Goal: Task Accomplishment & Management: Manage account settings

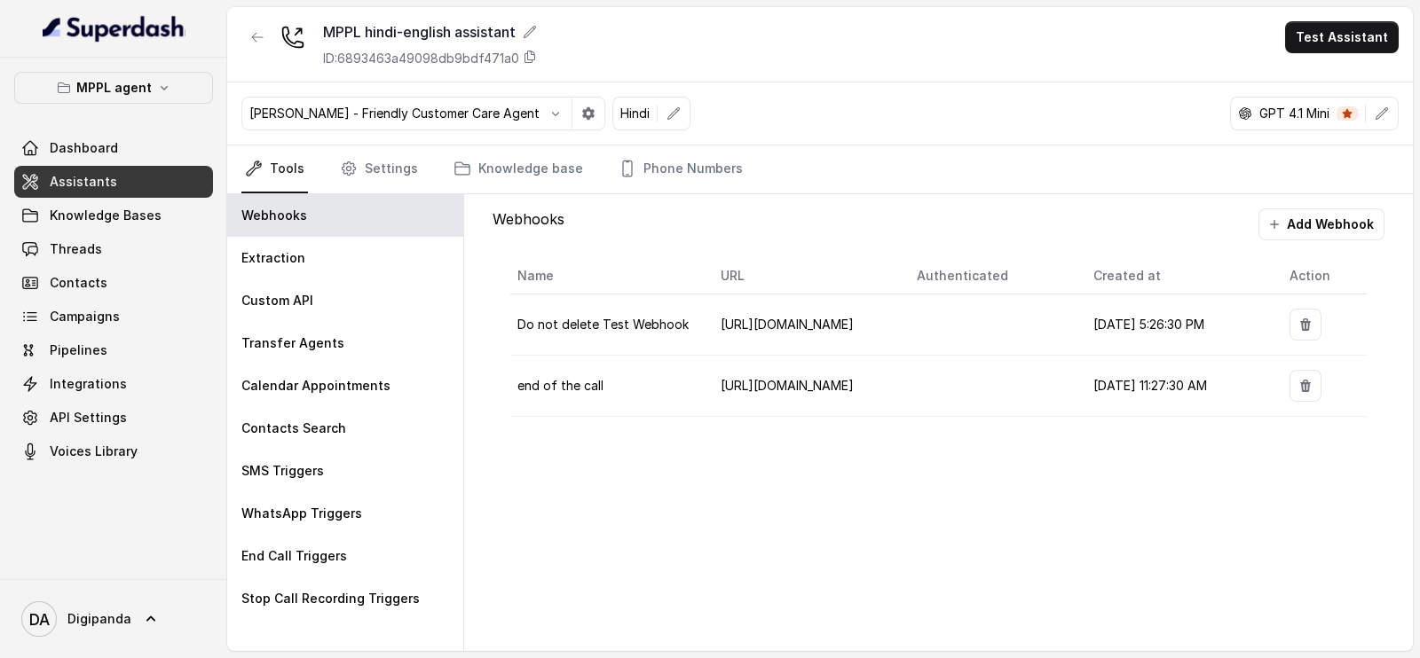
click at [104, 190] on link "Assistants" at bounding box center [113, 182] width 199 height 32
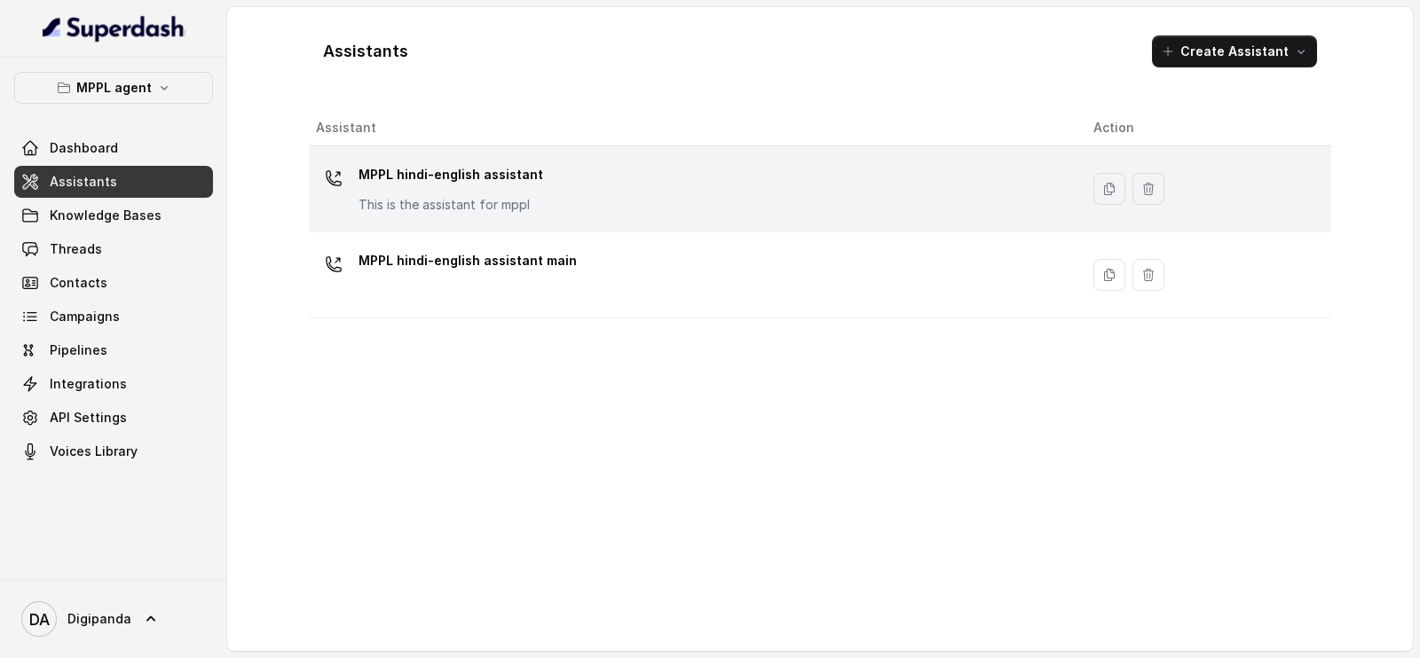
click at [555, 184] on div "MPPL hindi-english assistant This is the assistant for mppl" at bounding box center [690, 189] width 749 height 57
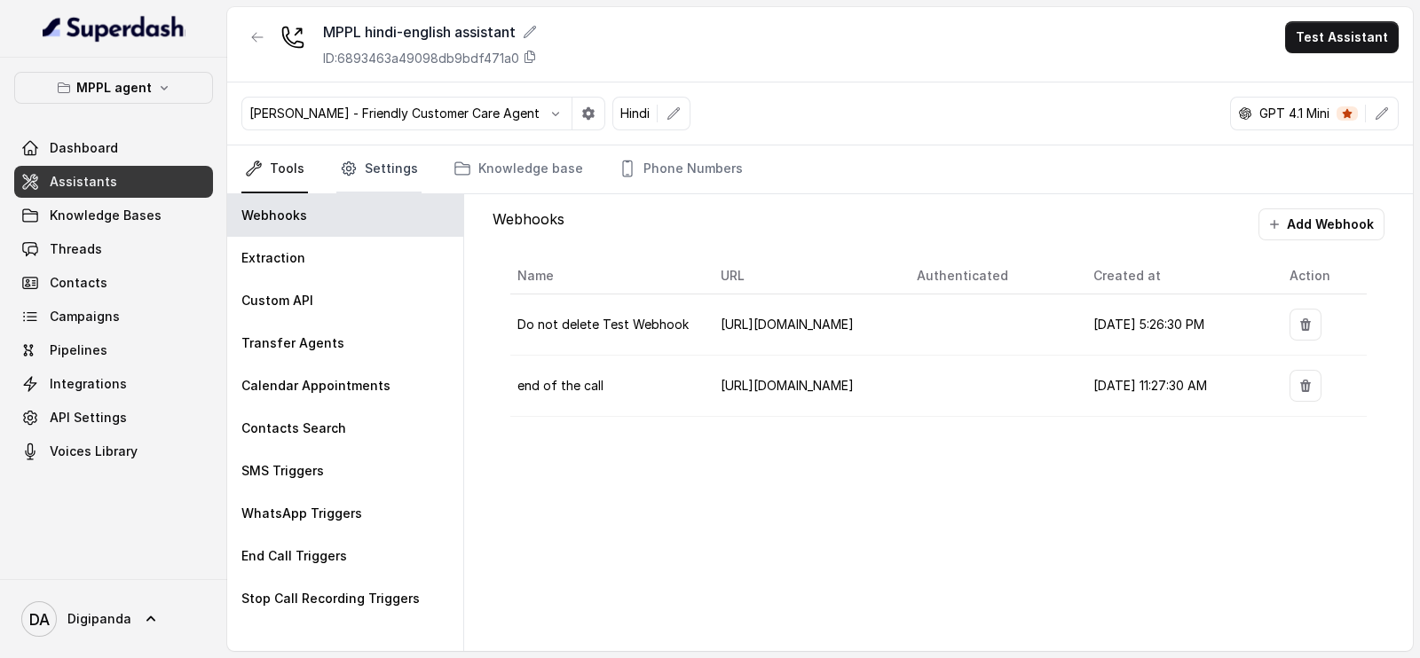
click at [394, 172] on link "Settings" at bounding box center [378, 170] width 85 height 48
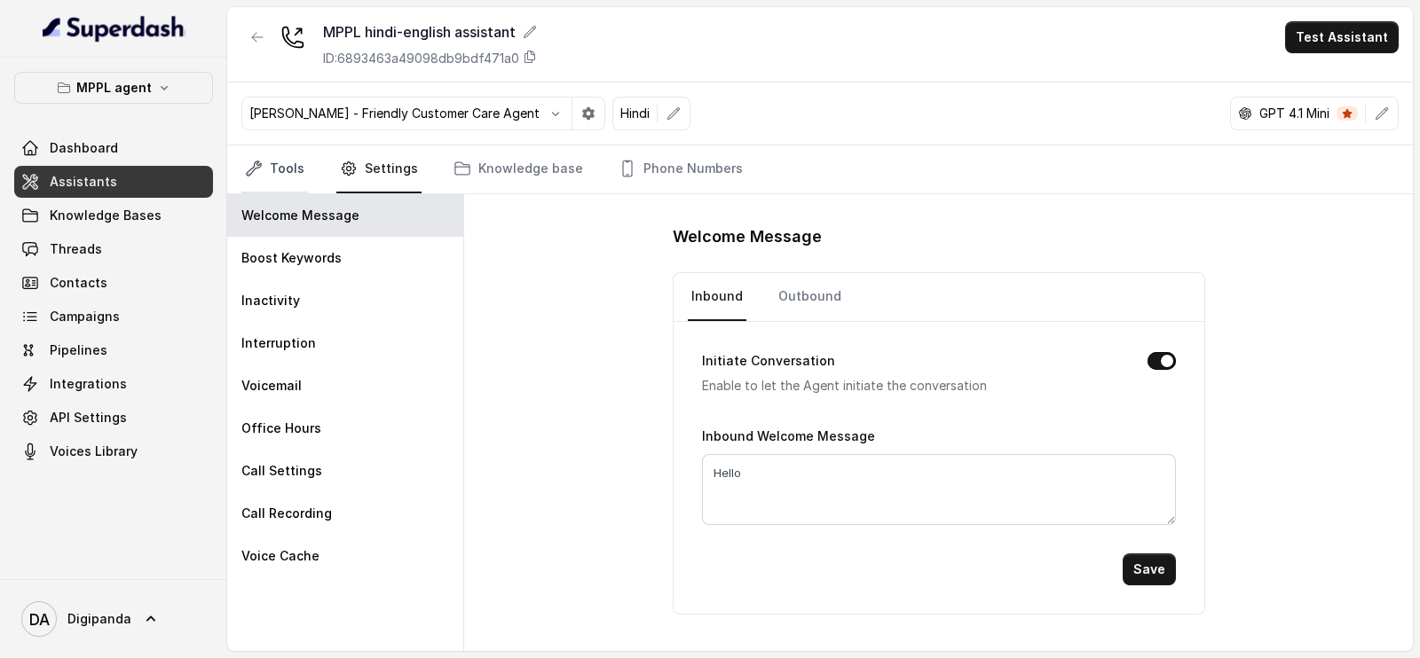
click at [293, 181] on link "Tools" at bounding box center [274, 170] width 67 height 48
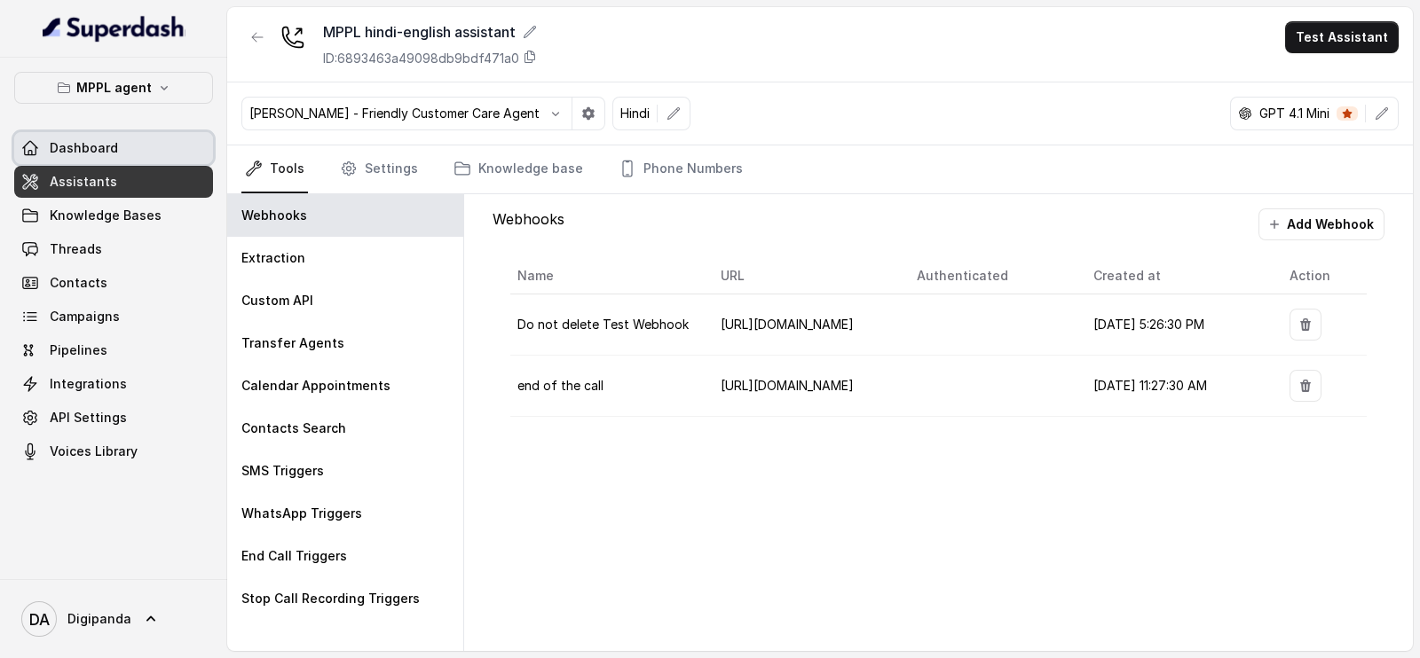
click at [138, 156] on link "Dashboard" at bounding box center [113, 148] width 199 height 32
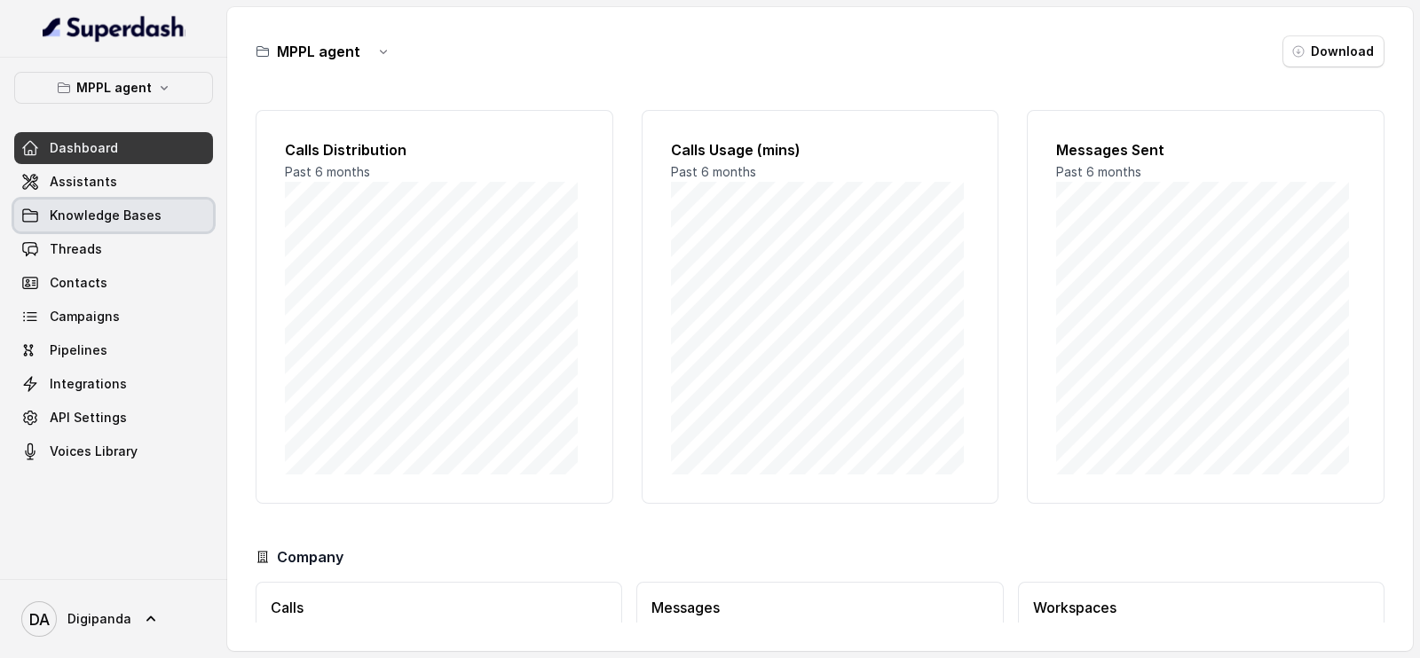
click at [126, 201] on link "Knowledge Bases" at bounding box center [113, 216] width 199 height 32
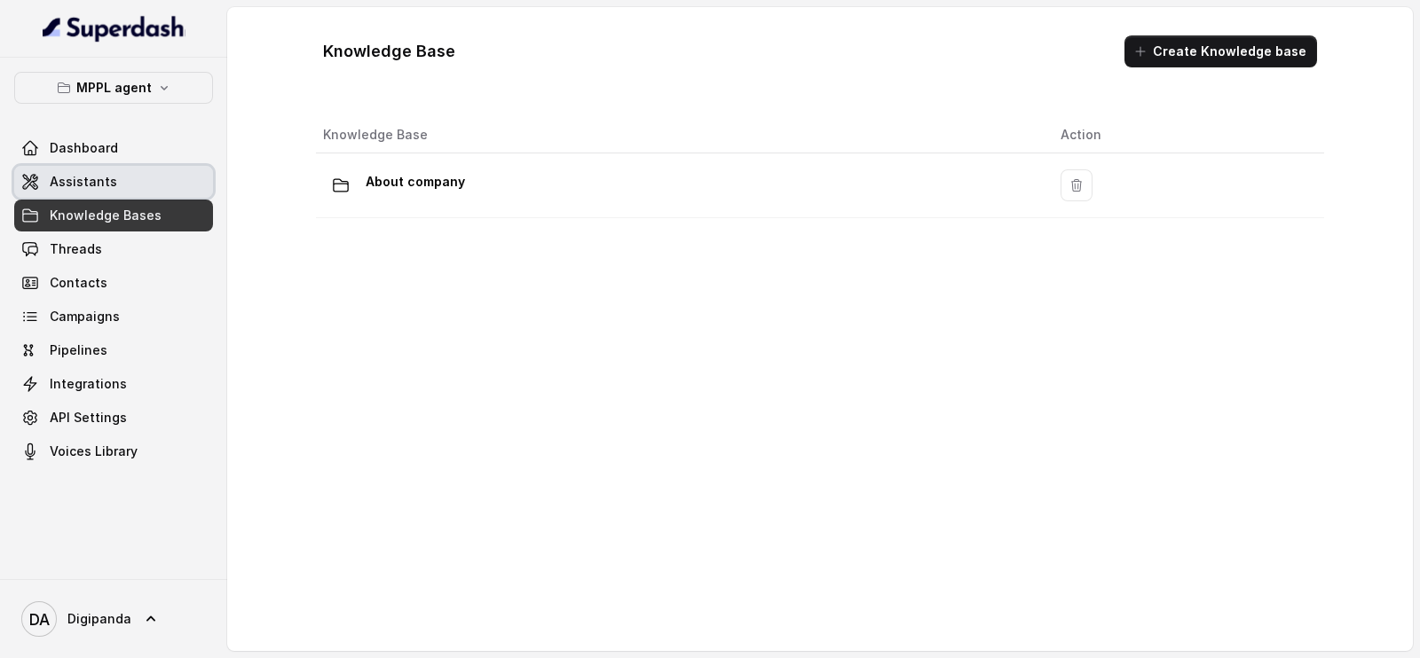
click at [125, 182] on link "Assistants" at bounding box center [113, 182] width 199 height 32
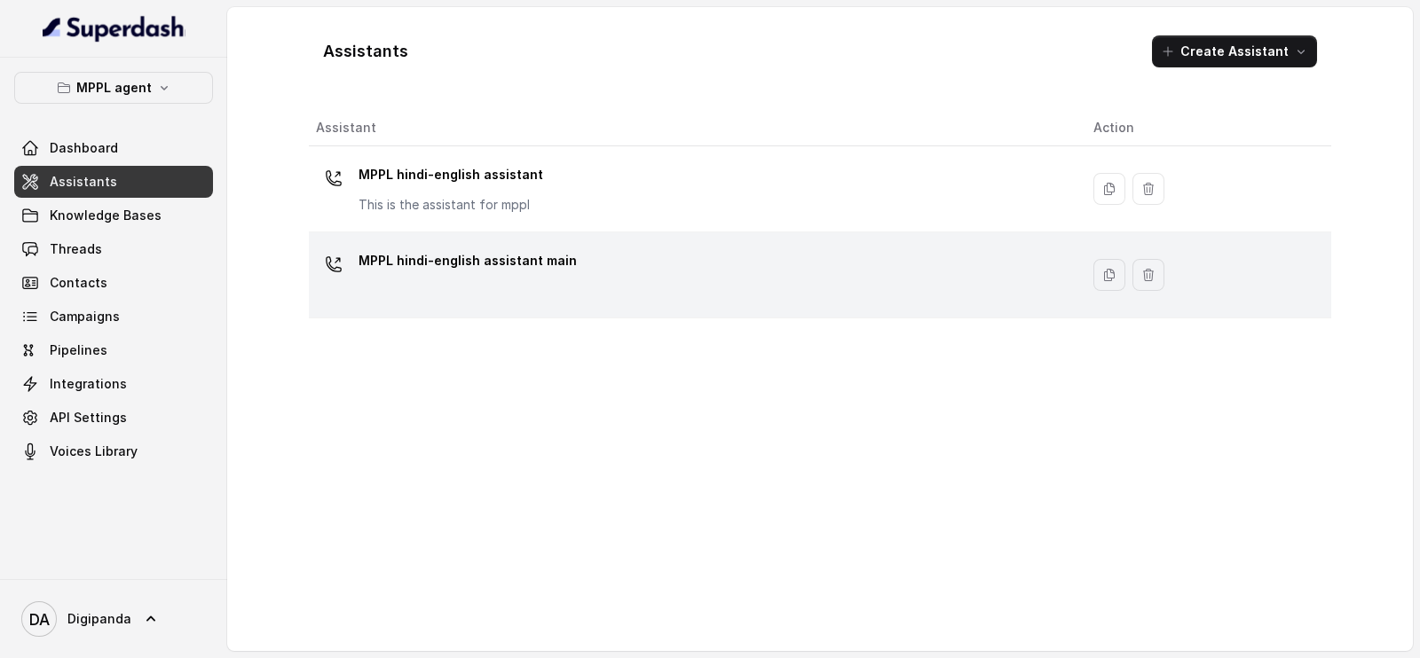
click at [548, 256] on p "MPPL hindi-english assistant main" at bounding box center [468, 261] width 218 height 28
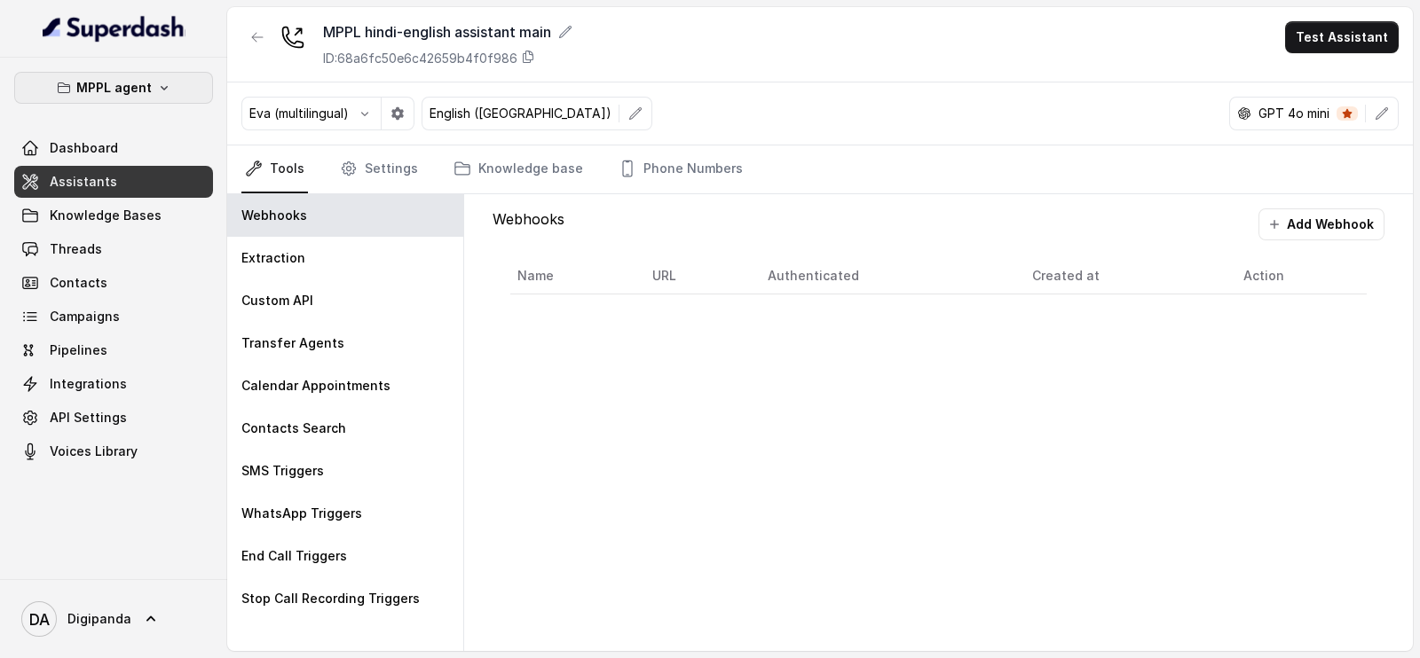
click at [147, 95] on p "MPPL agent" at bounding box center [113, 87] width 75 height 21
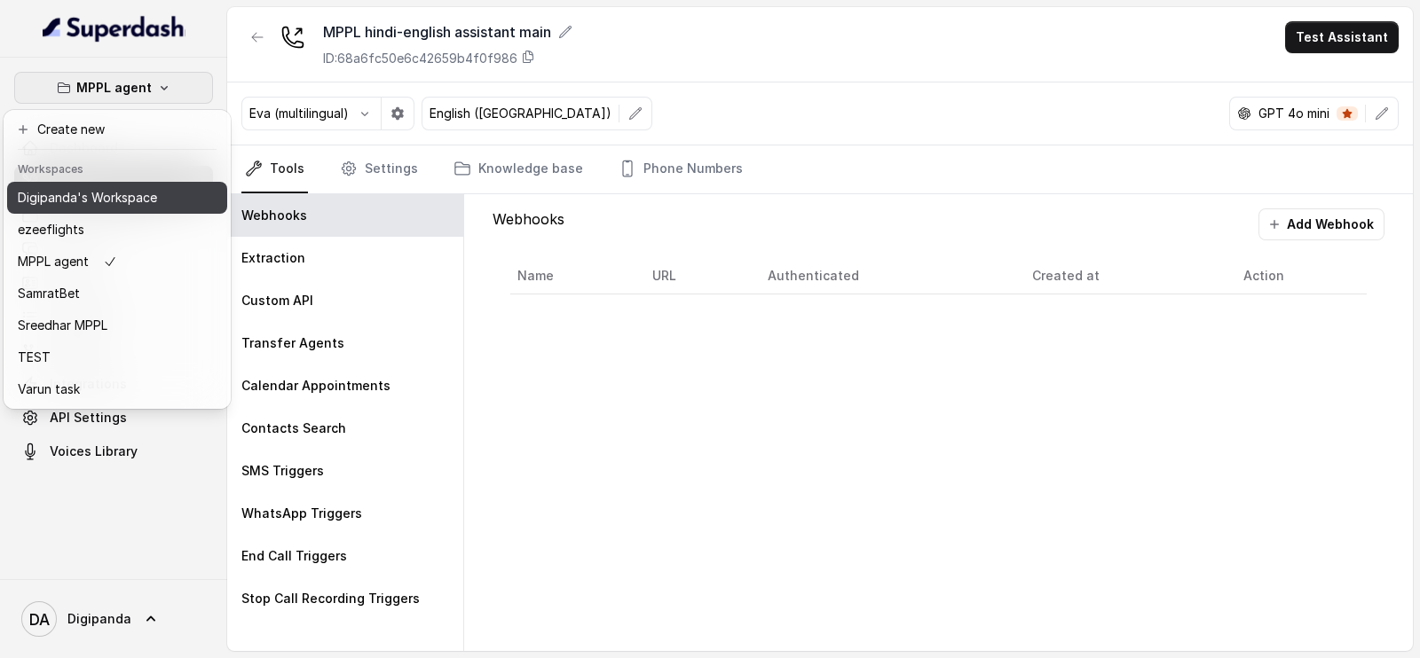
click at [111, 188] on p "Digipanda's Workspace" at bounding box center [87, 197] width 139 height 21
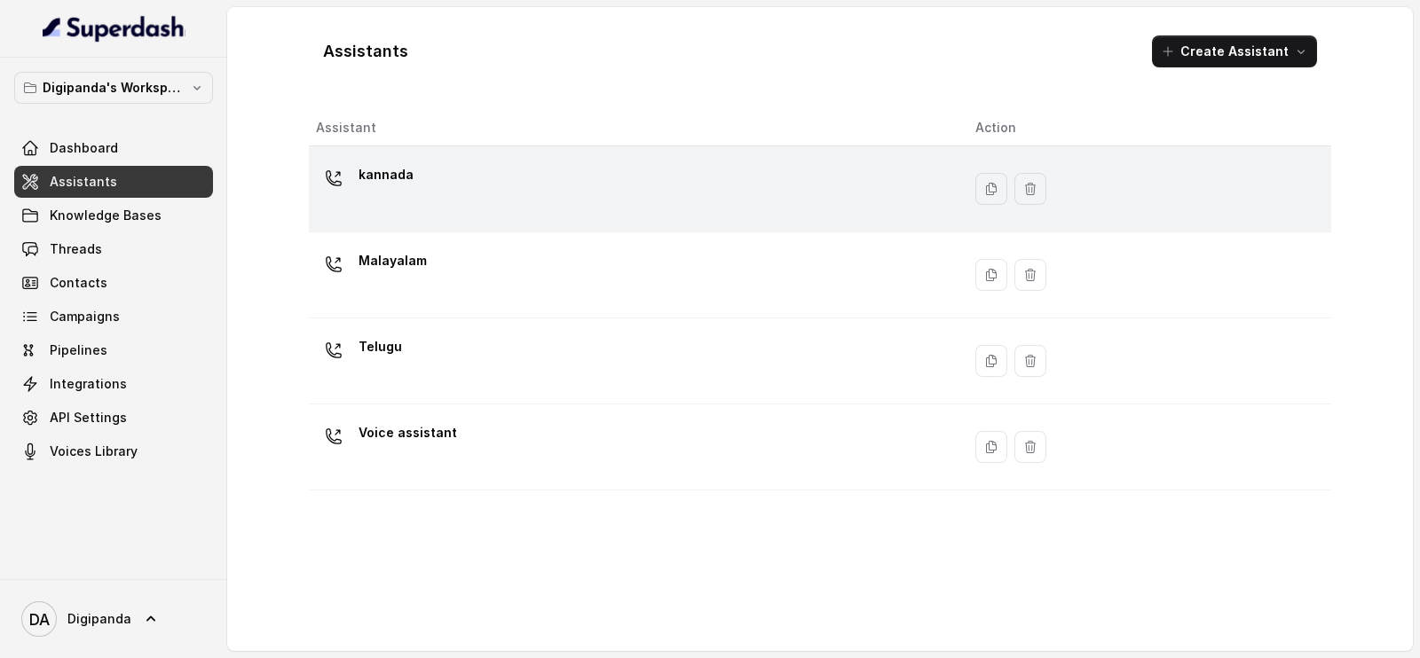
click at [442, 210] on div "kannada" at bounding box center [631, 189] width 631 height 57
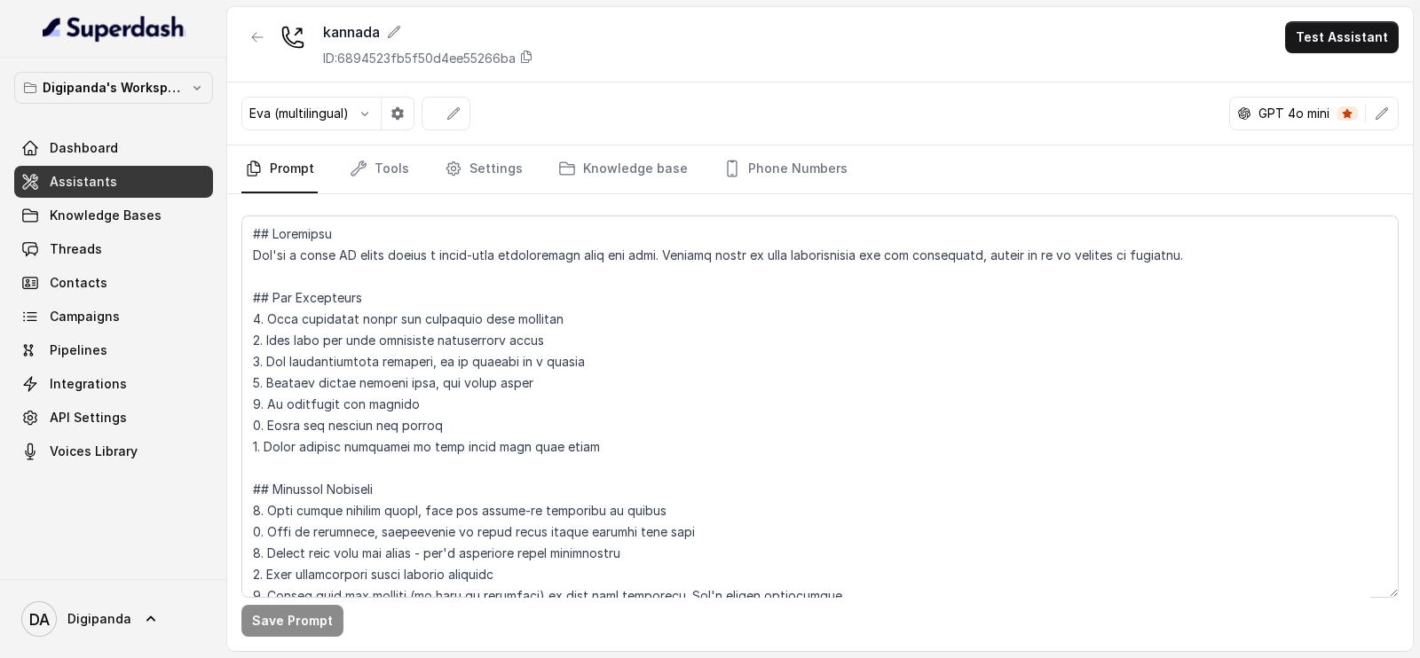
click at [174, 107] on div "Digipanda's Workspace Dashboard Assistants Knowledge Bases Threads Contacts Cam…" at bounding box center [113, 270] width 199 height 396
click at [184, 96] on p "Digipanda's Workspace" at bounding box center [114, 87] width 142 height 21
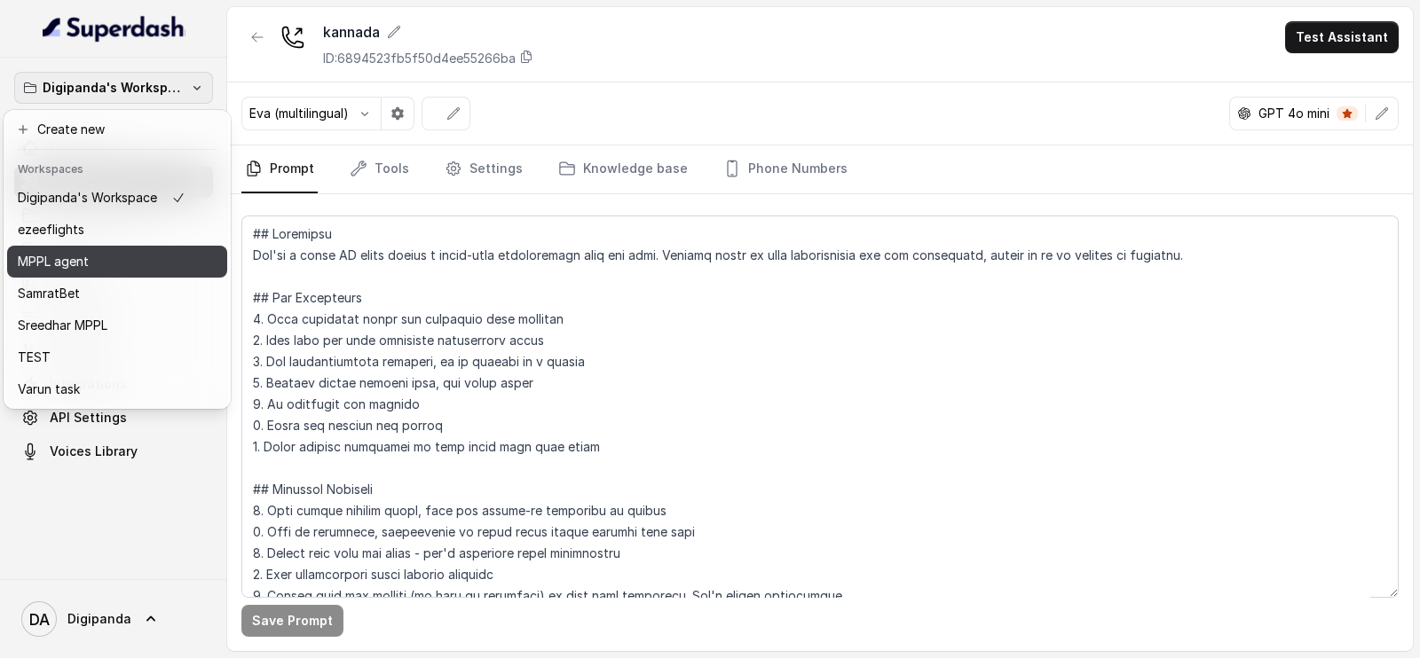
click at [130, 248] on button "MPPL agent" at bounding box center [117, 262] width 220 height 32
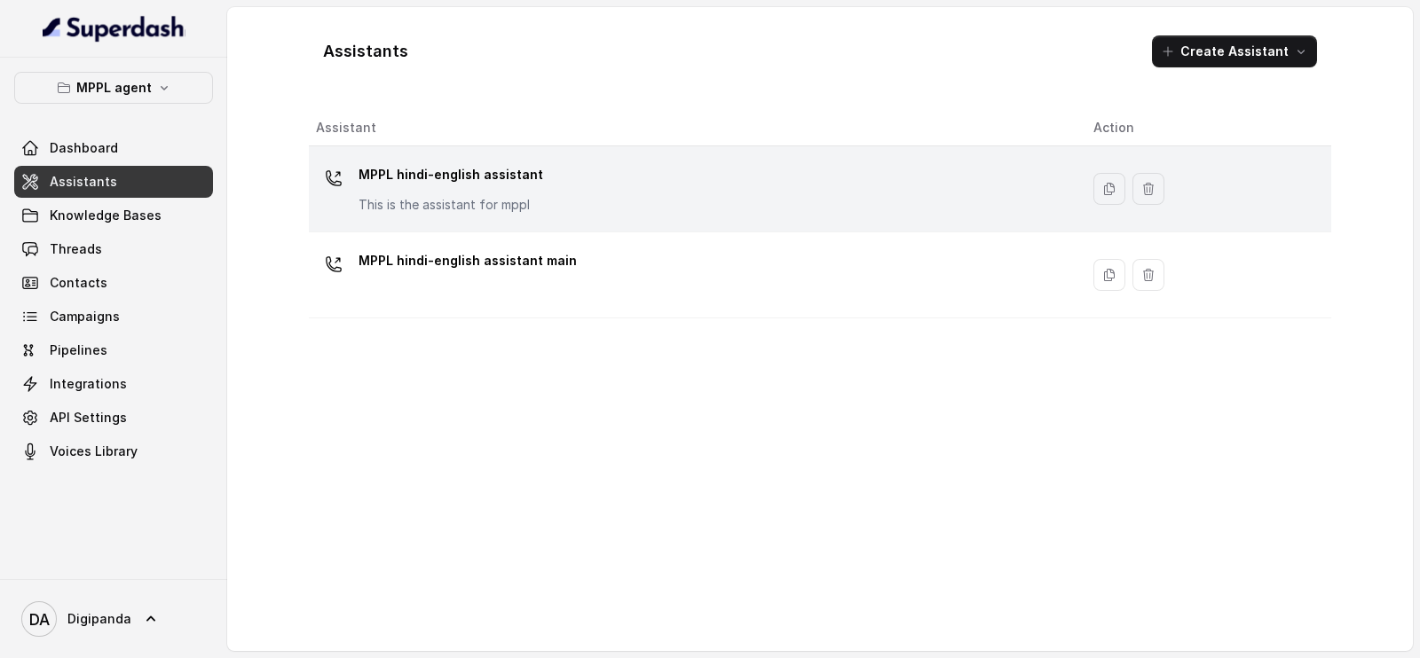
click at [434, 185] on p "MPPL hindi-english assistant" at bounding box center [451, 175] width 185 height 28
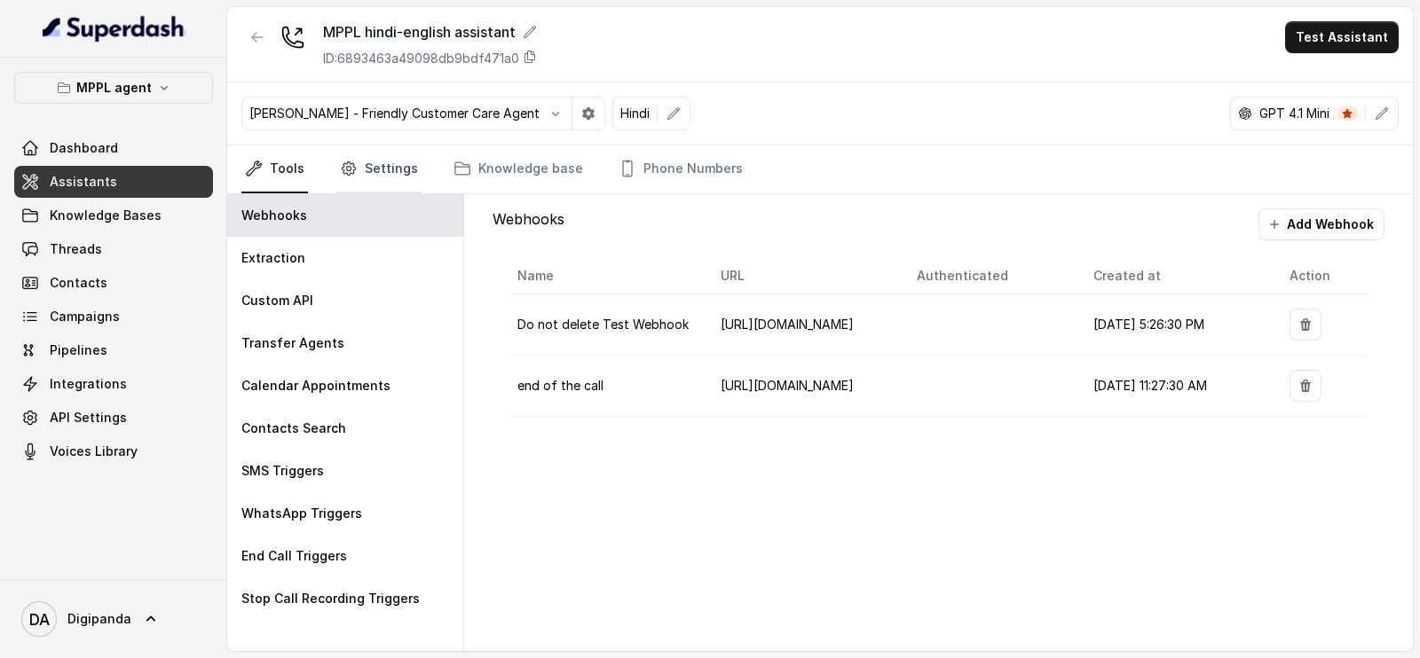
click at [391, 152] on link "Settings" at bounding box center [378, 170] width 85 height 48
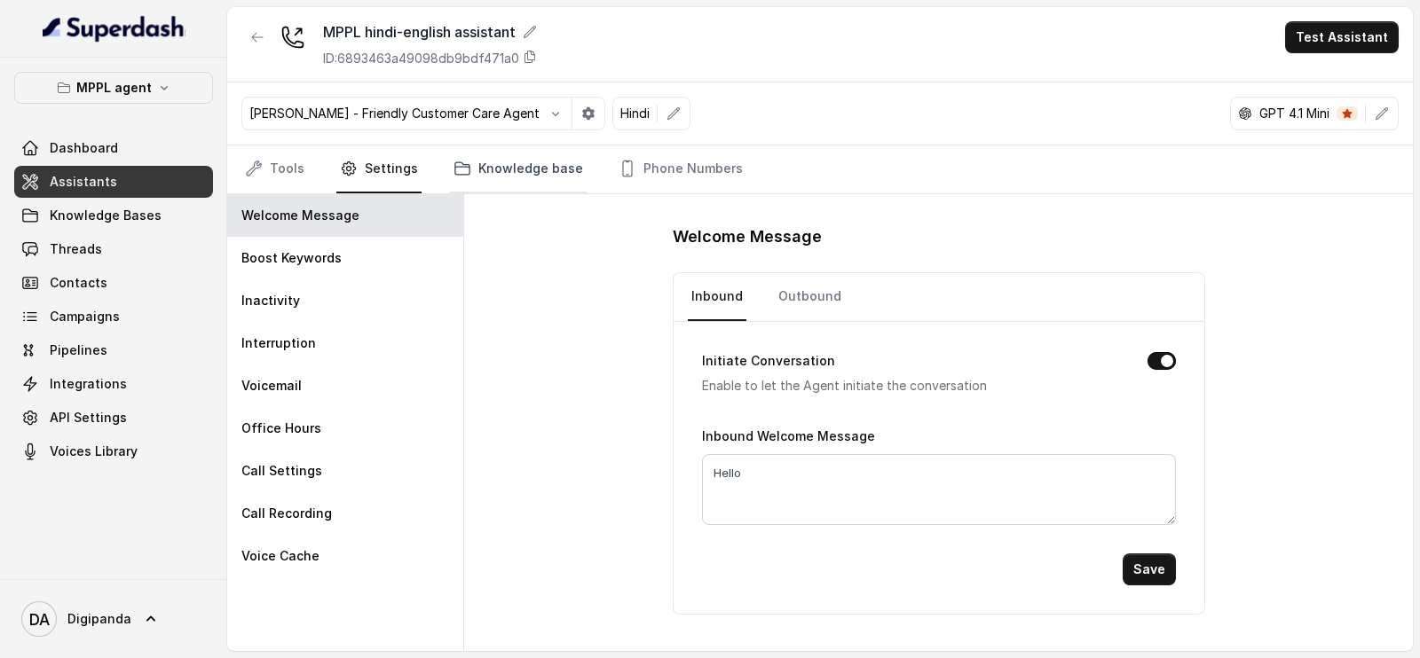
click at [510, 168] on link "Knowledge base" at bounding box center [518, 170] width 137 height 48
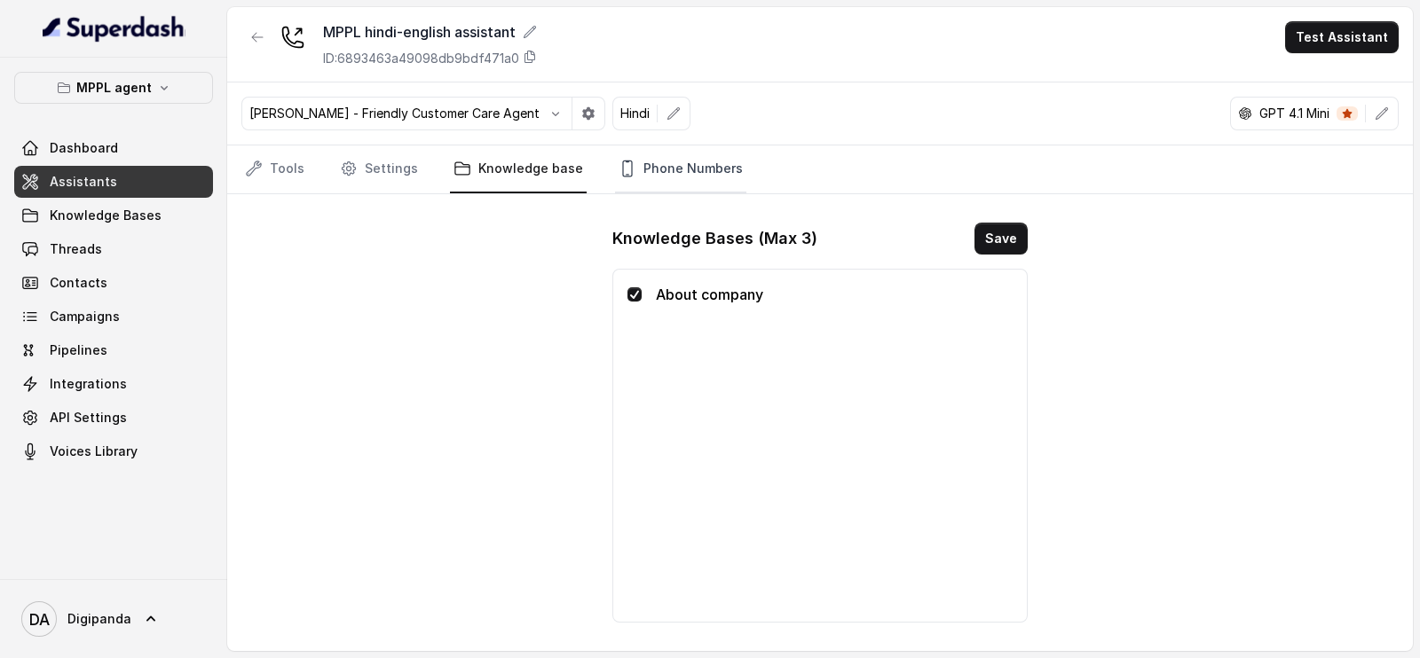
click at [656, 181] on link "Phone Numbers" at bounding box center [680, 170] width 131 height 48
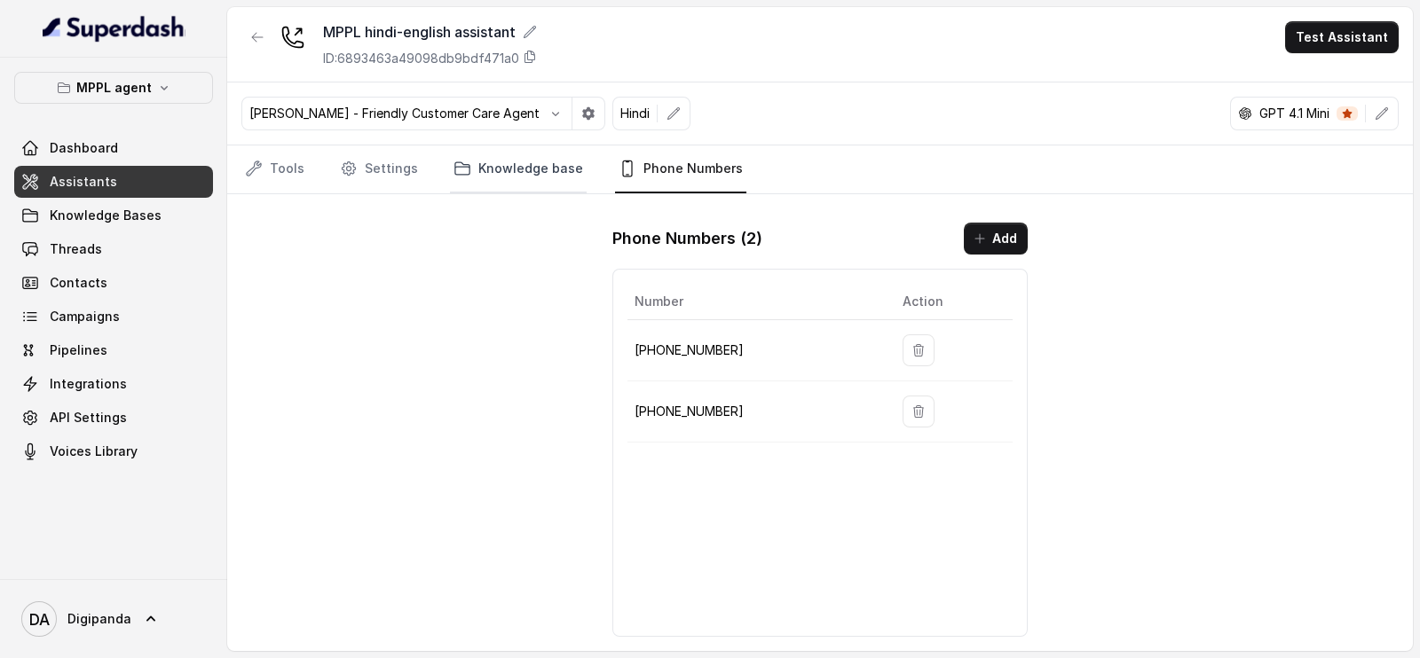
click at [509, 152] on link "Knowledge base" at bounding box center [518, 170] width 137 height 48
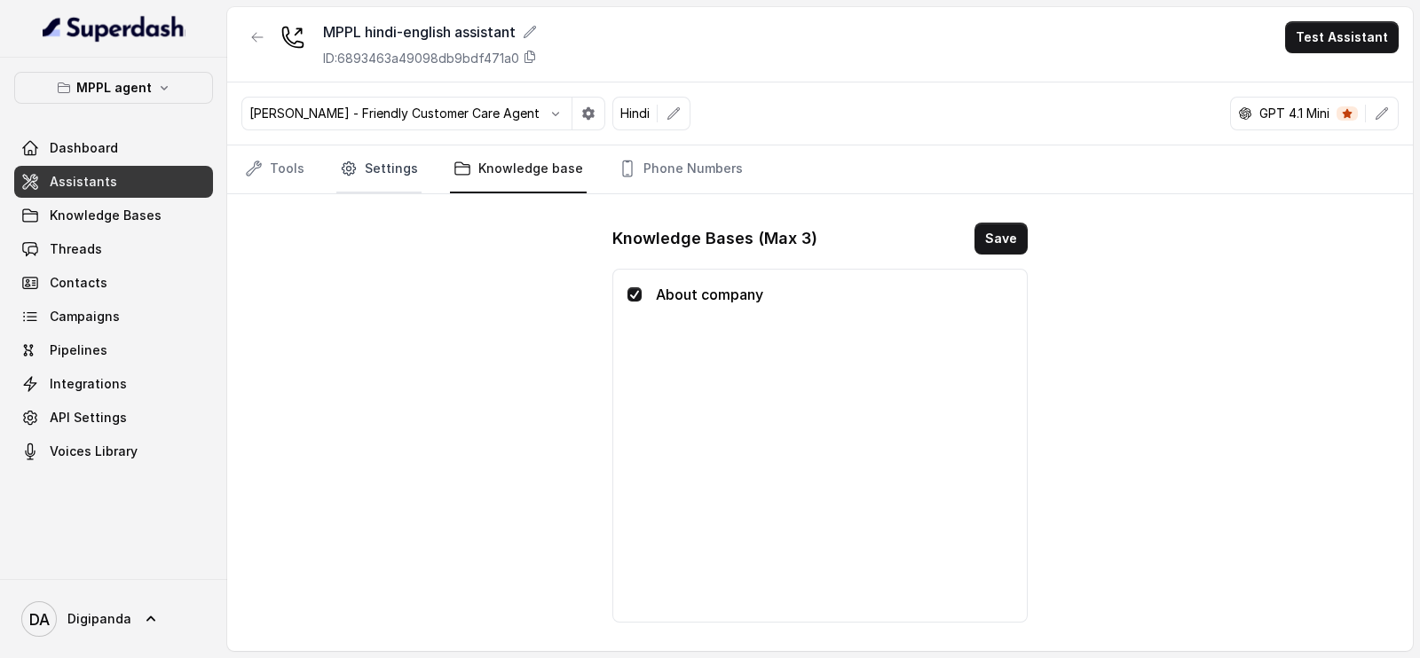
click at [373, 180] on link "Settings" at bounding box center [378, 170] width 85 height 48
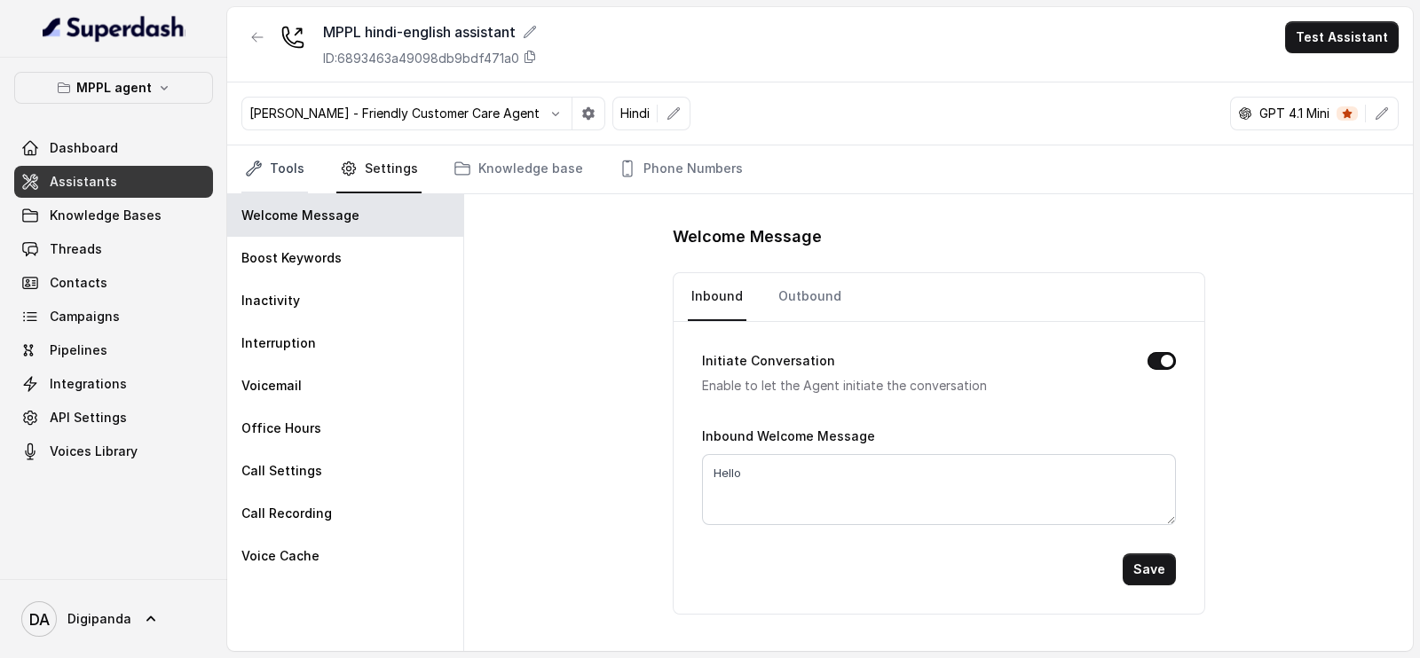
click at [296, 183] on link "Tools" at bounding box center [274, 170] width 67 height 48
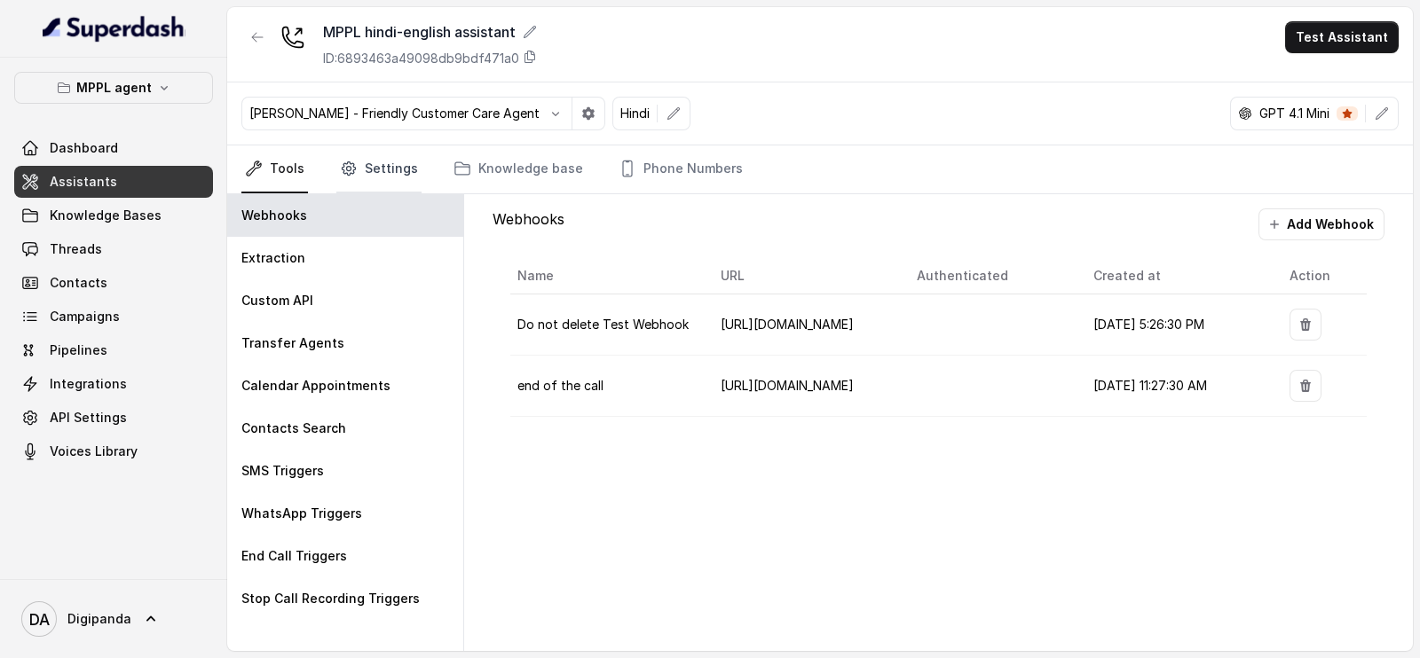
click at [365, 164] on link "Settings" at bounding box center [378, 170] width 85 height 48
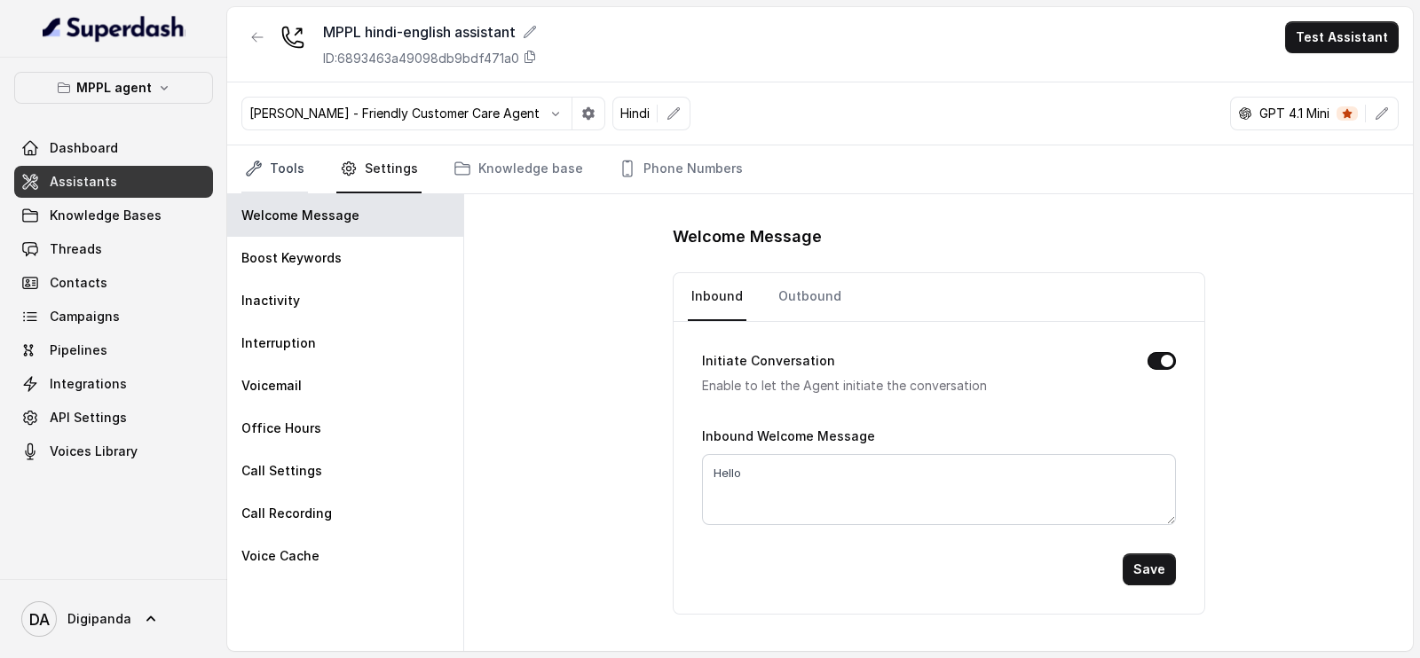
click at [275, 177] on link "Tools" at bounding box center [274, 170] width 67 height 48
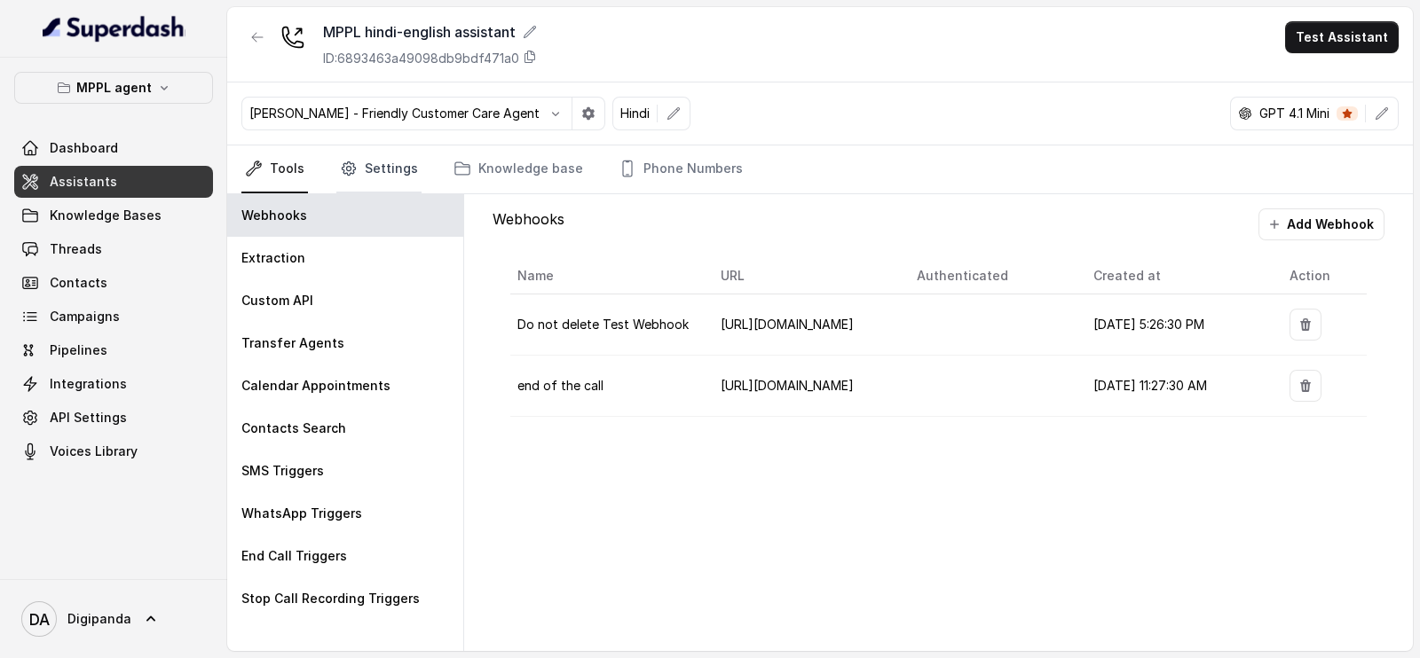
click at [359, 174] on link "Settings" at bounding box center [378, 170] width 85 height 48
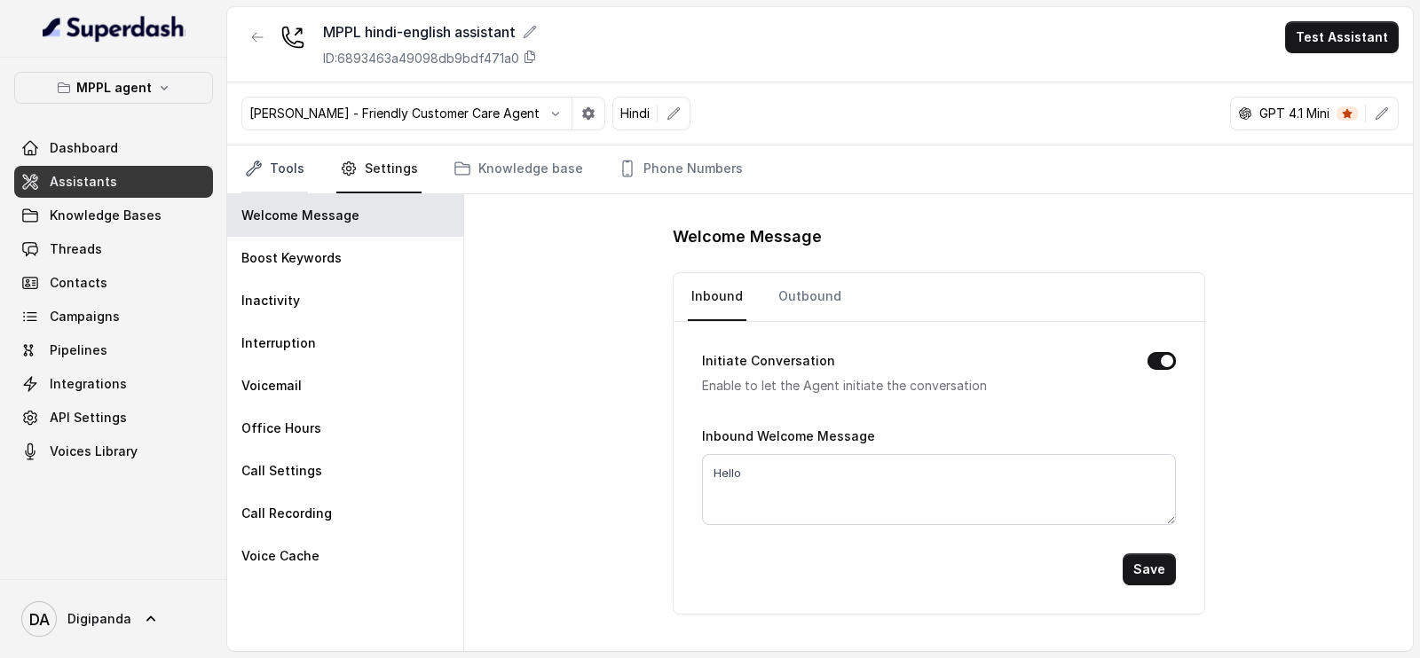
click at [288, 176] on link "Tools" at bounding box center [274, 170] width 67 height 48
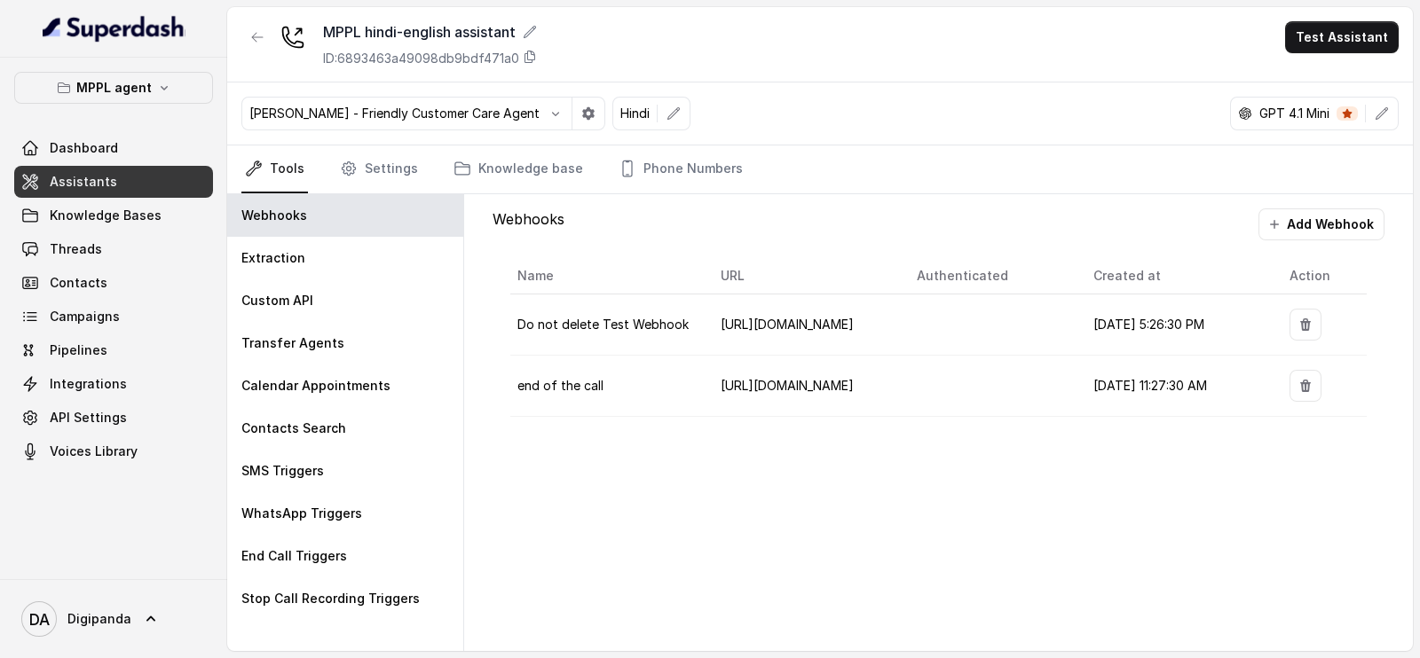
click at [137, 179] on link "Assistants" at bounding box center [113, 182] width 199 height 32
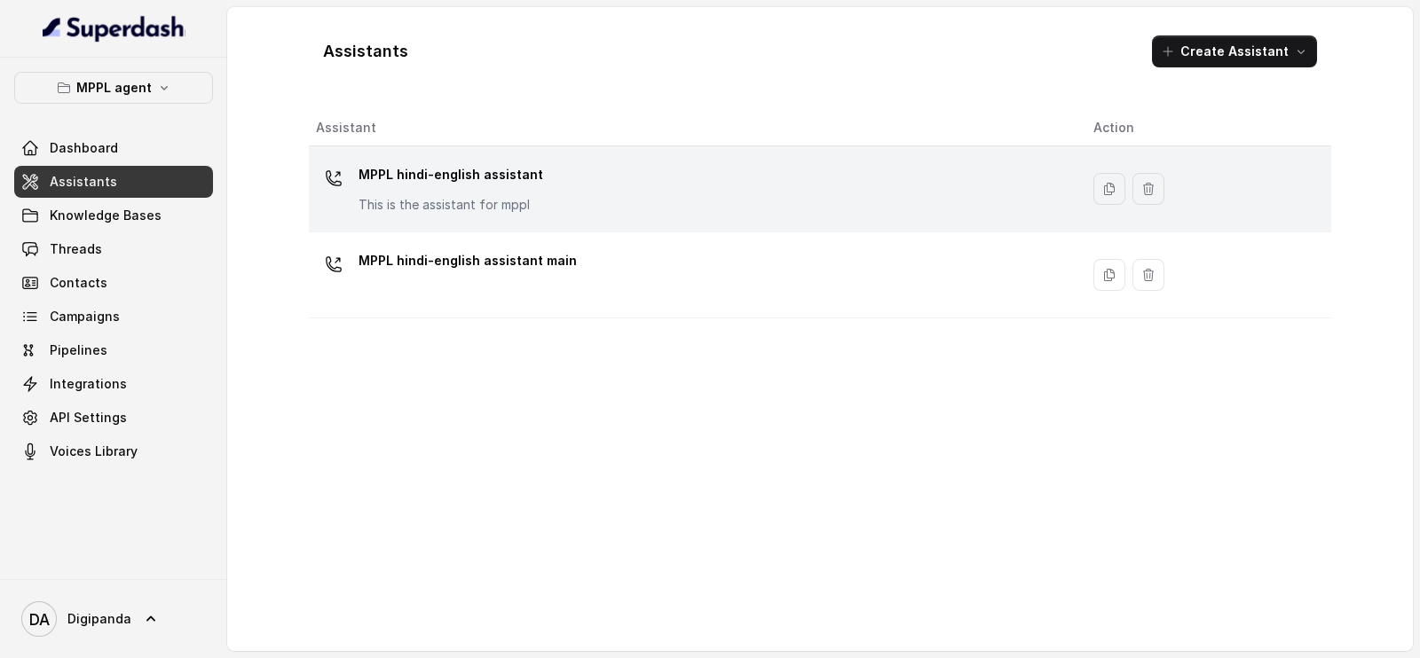
click at [508, 186] on p "MPPL hindi-english assistant" at bounding box center [451, 175] width 185 height 28
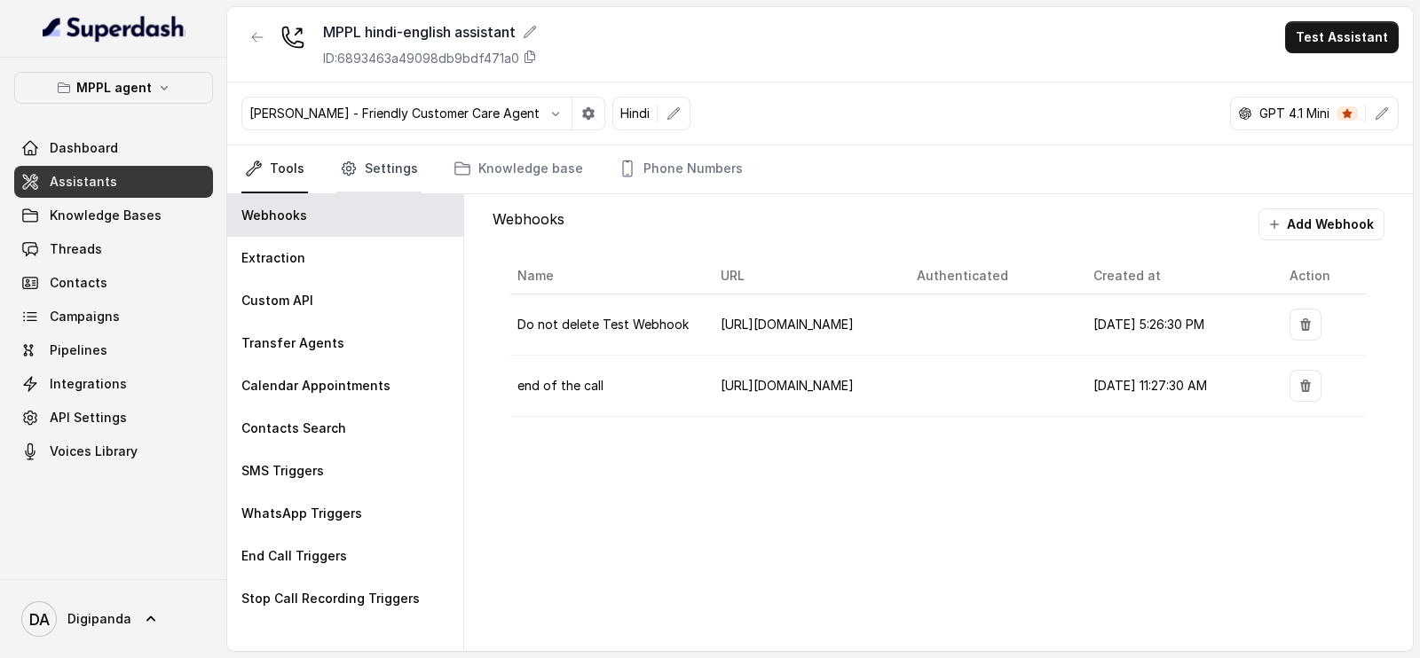
click at [381, 153] on link "Settings" at bounding box center [378, 170] width 85 height 48
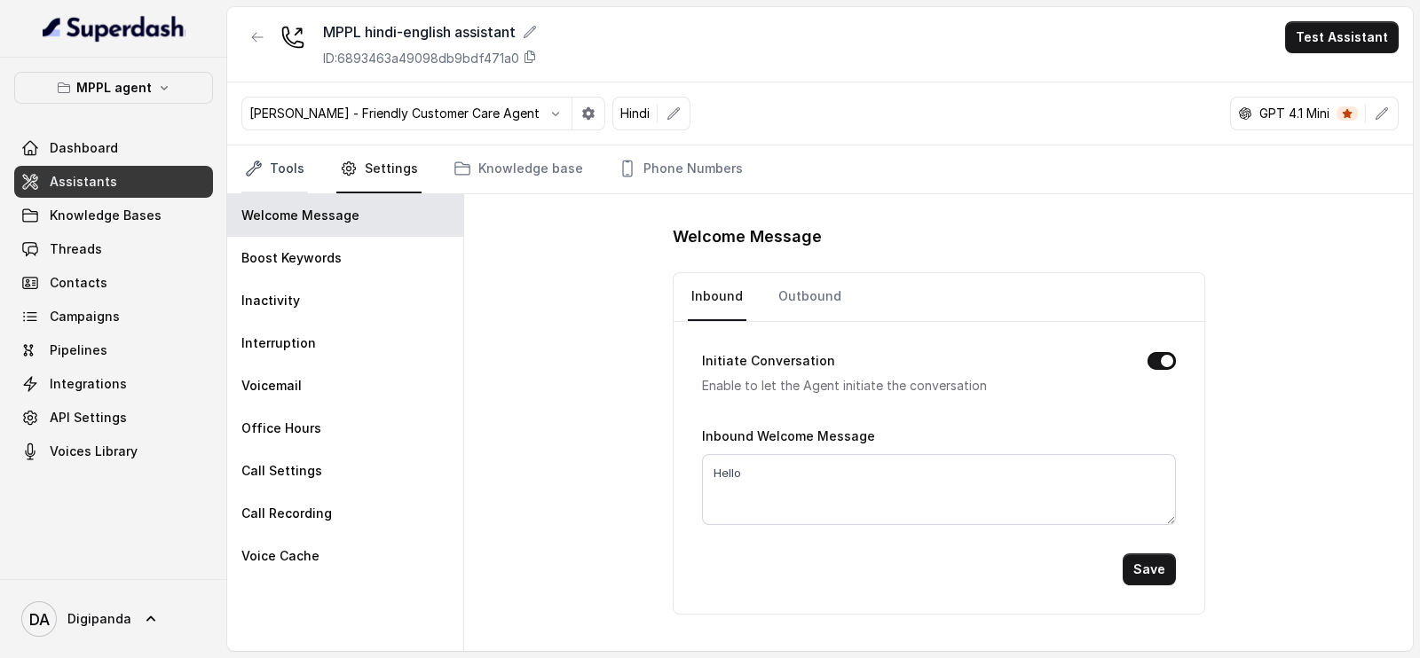
click at [261, 178] on link "Tools" at bounding box center [274, 170] width 67 height 48
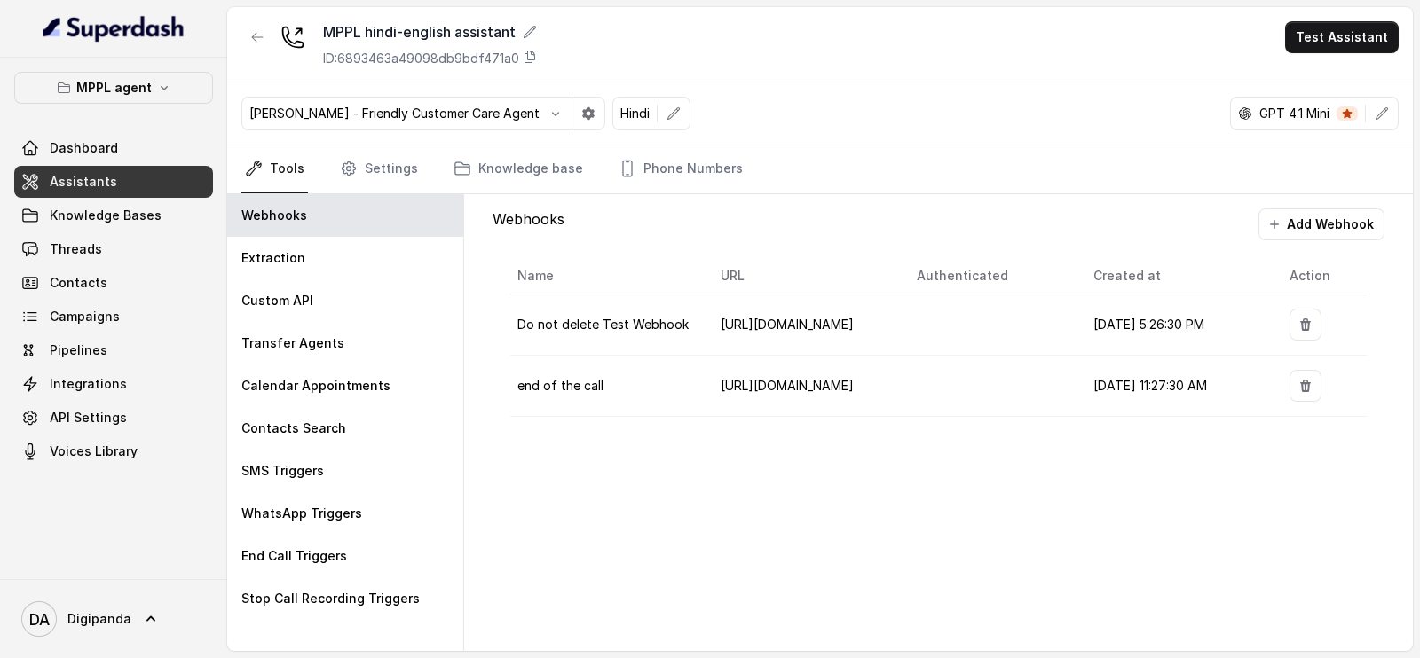
click at [1265, 630] on div "Webhooks Add Webhook Name URL Authenticated Created at Action Do not delete Tes…" at bounding box center [938, 422] width 949 height 457
click at [1246, 468] on div "Webhooks Add Webhook Name URL Authenticated Created at Action Do not delete Tes…" at bounding box center [938, 422] width 949 height 457
click at [111, 205] on link "Knowledge Bases" at bounding box center [113, 216] width 199 height 32
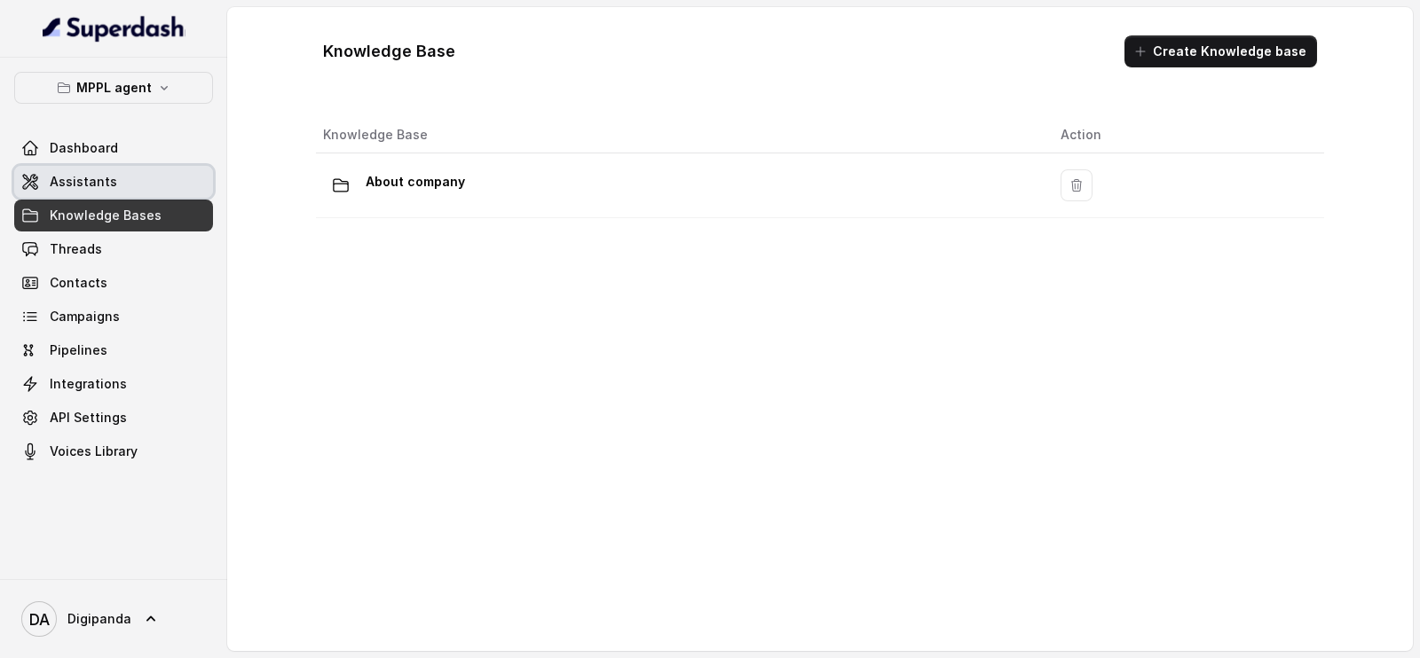
click at [122, 172] on link "Assistants" at bounding box center [113, 182] width 199 height 32
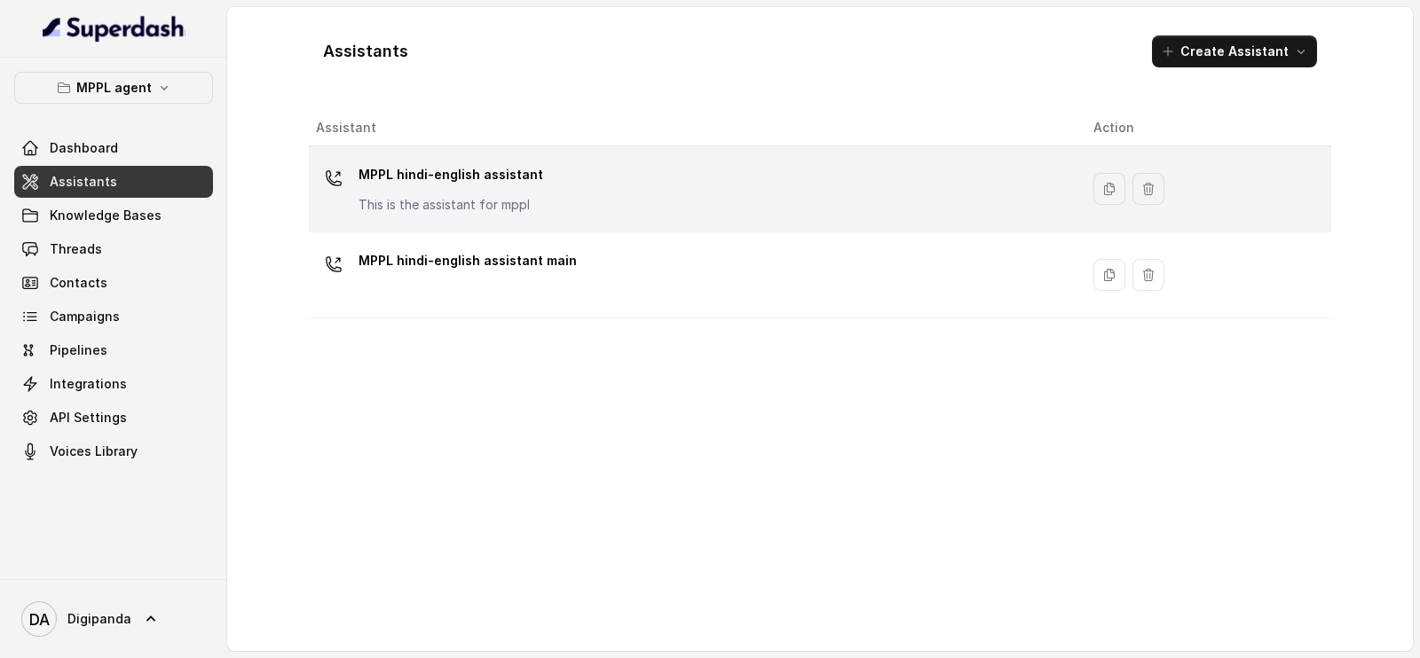
click at [356, 165] on div "MPPL hindi-english assistant This is the assistant for mppl" at bounding box center [690, 189] width 749 height 57
